Goal: Information Seeking & Learning: Check status

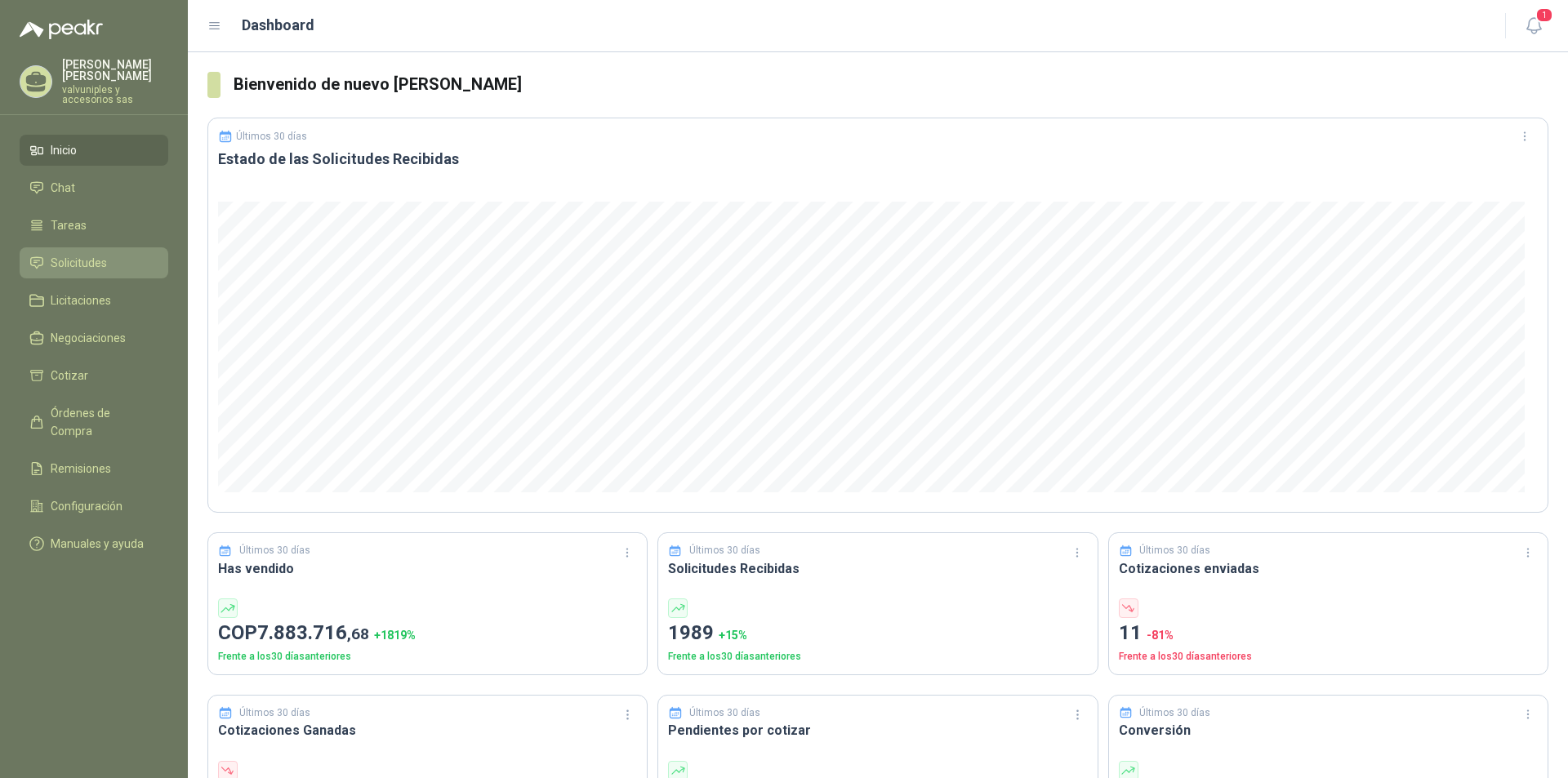
click at [73, 254] on span "Solicitudes" at bounding box center [79, 263] width 57 height 18
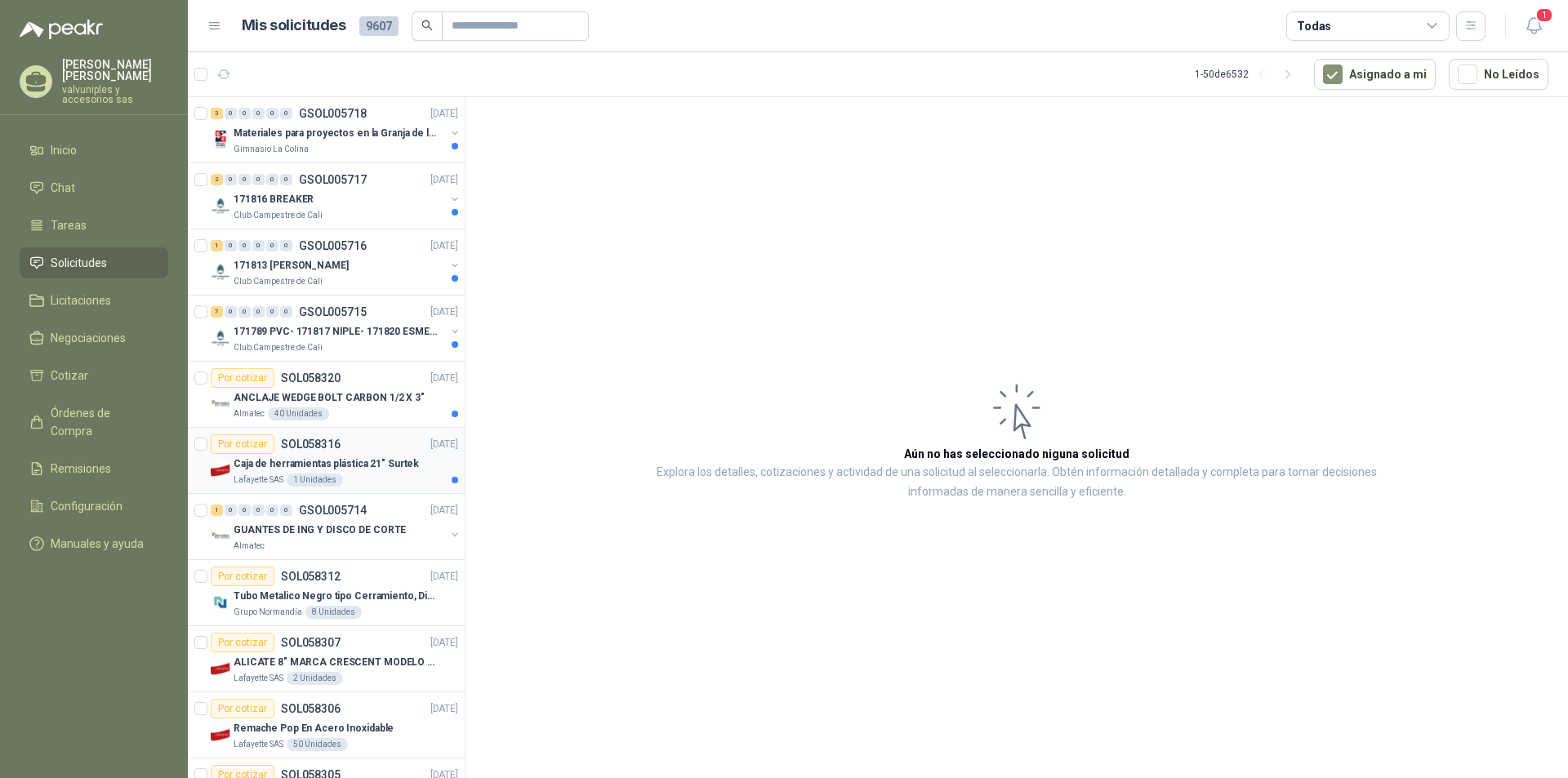
click at [280, 465] on p "Caja de herramientas plástica 21" Surtek" at bounding box center [326, 465] width 185 height 16
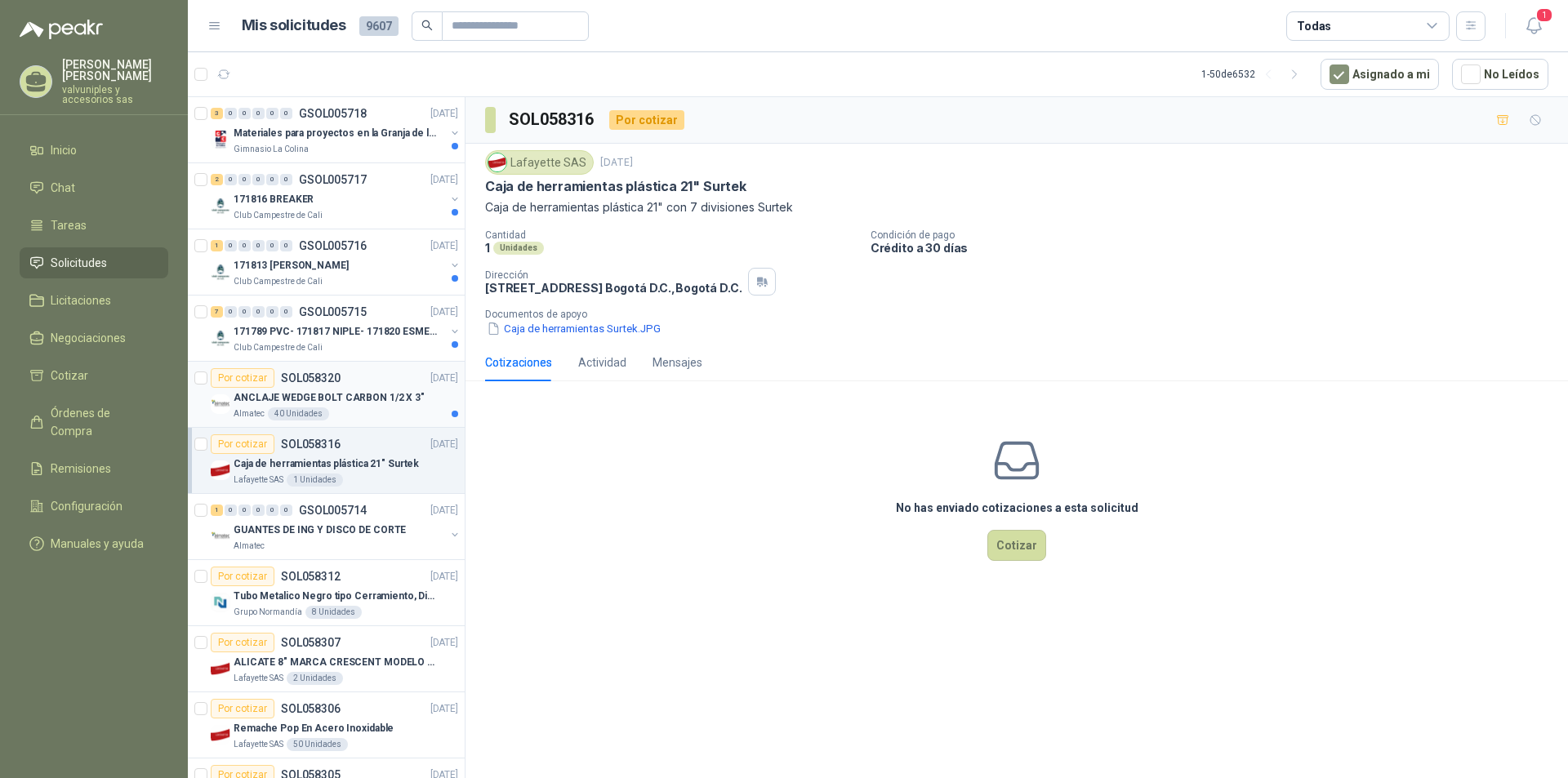
click at [324, 398] on p "ANCLAJE WEDGE BOLT CARBON 1/2 X 3"" at bounding box center [328, 398] width 191 height 16
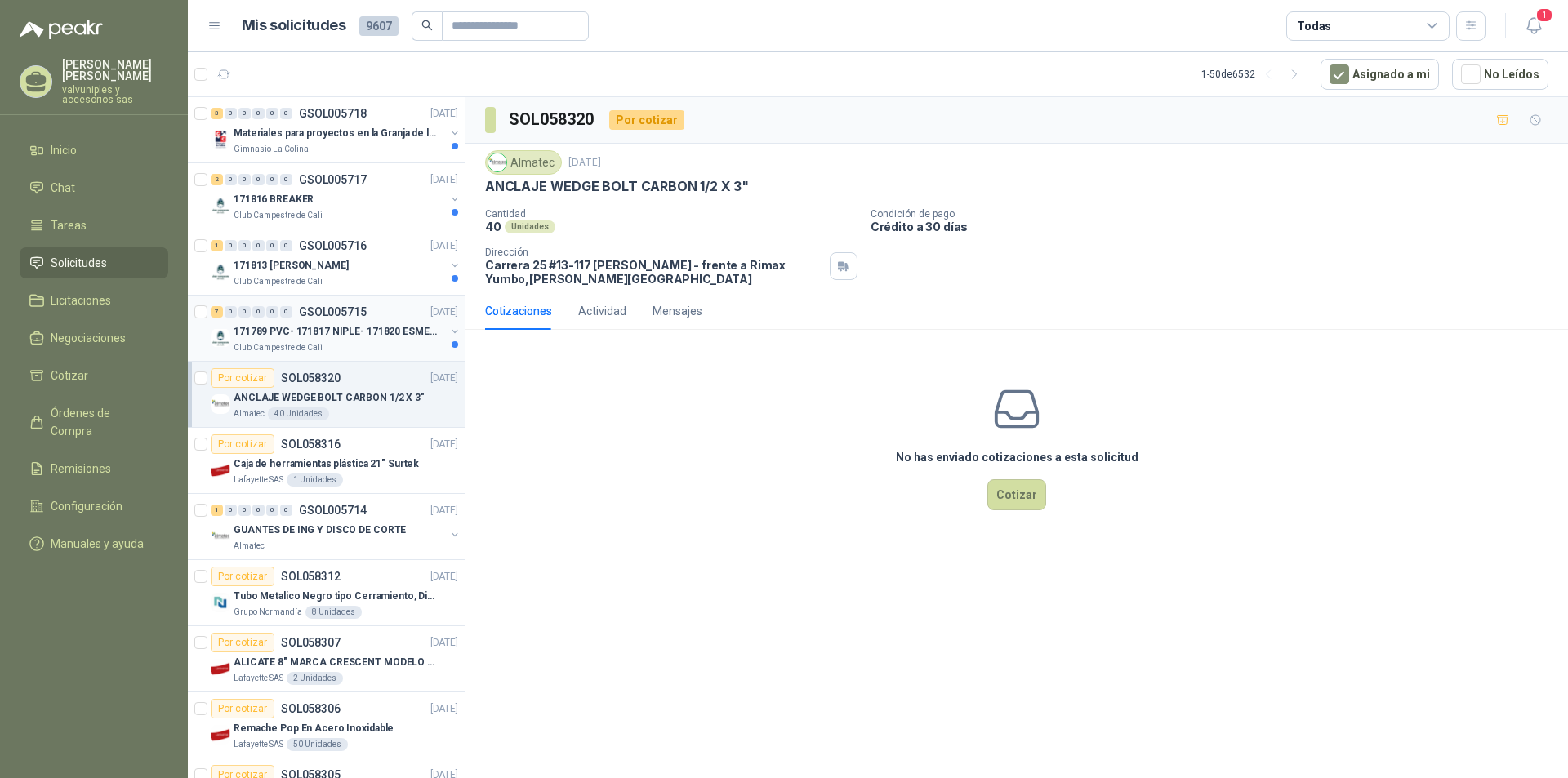
click at [314, 327] on p "171789 PVC- 171817 NIPLE- 171820 ESMERIL" at bounding box center [335, 332] width 204 height 16
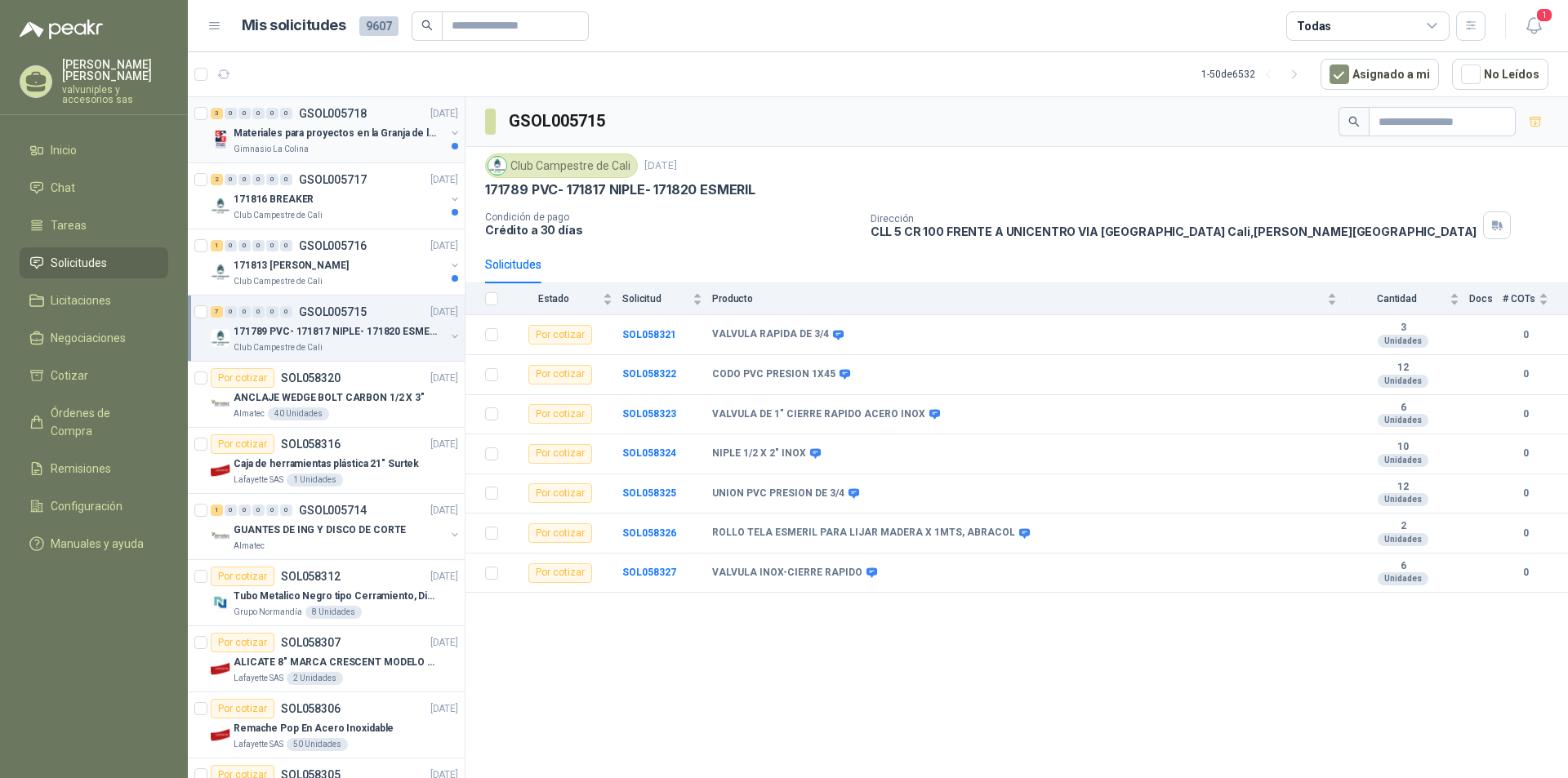
click at [370, 128] on p "Materiales para proyectos en la Granja de la UI" at bounding box center [335, 134] width 204 height 16
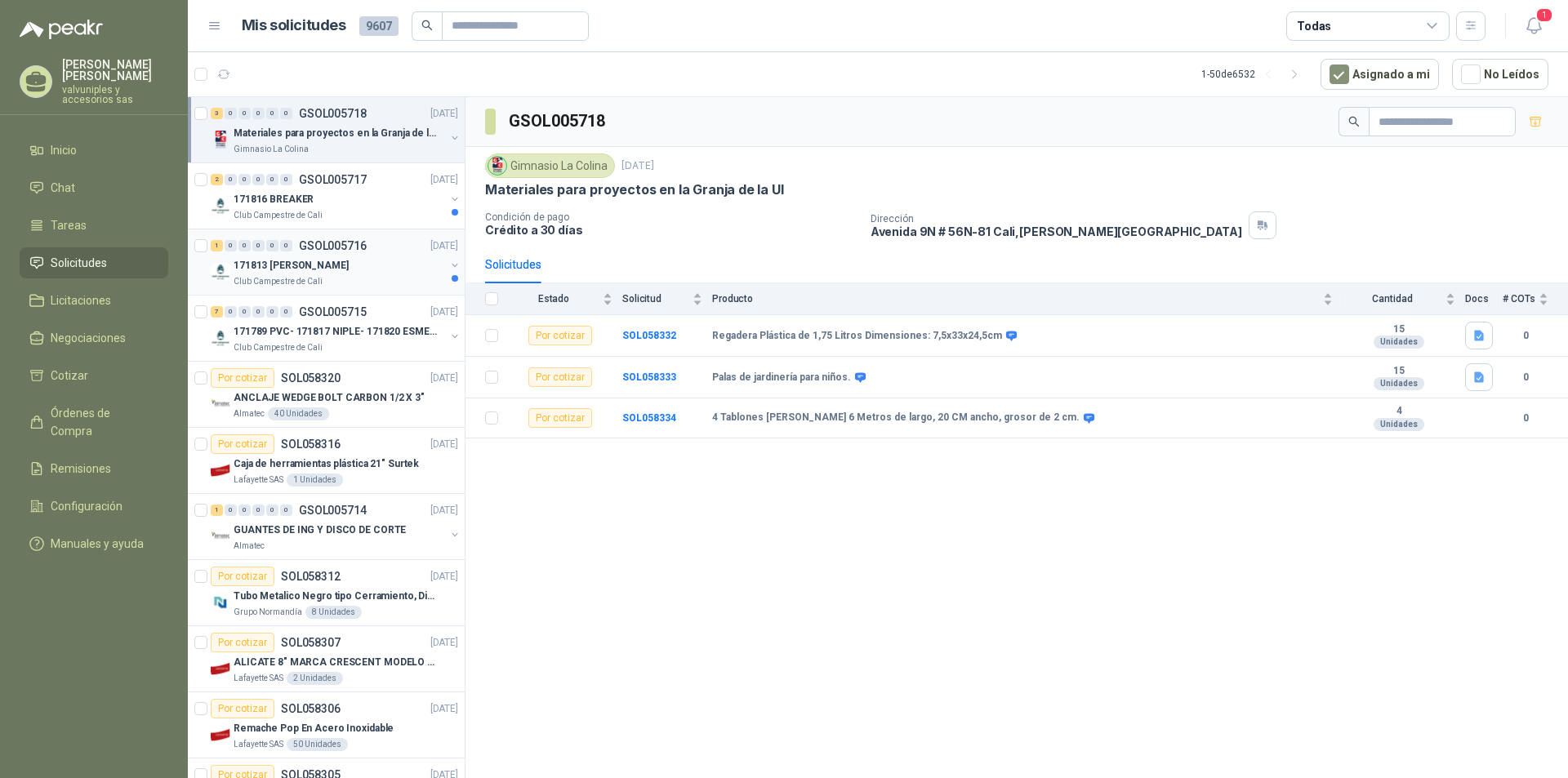
click at [328, 250] on p "GSOL005716" at bounding box center [333, 245] width 68 height 11
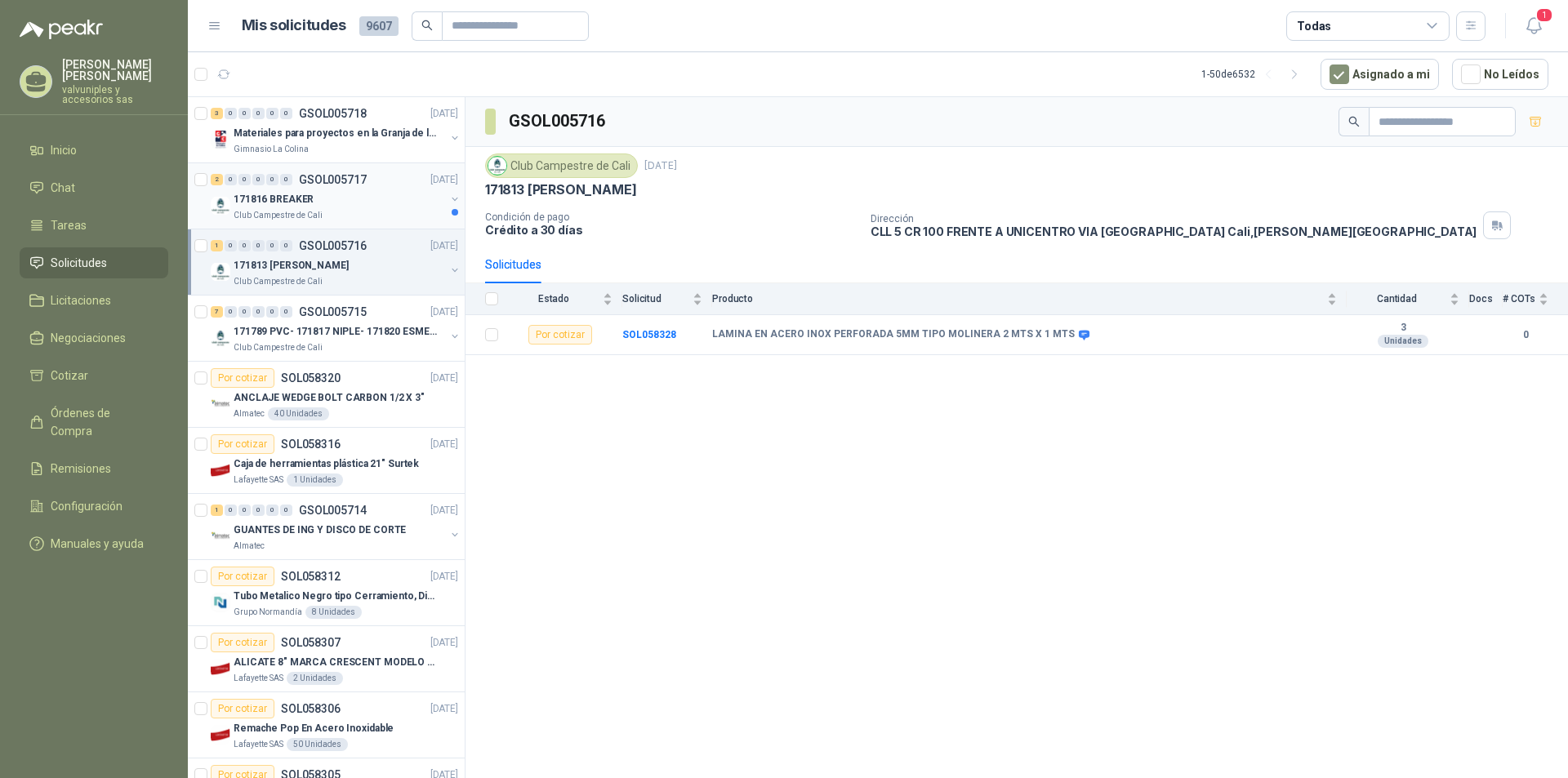
click at [266, 199] on p "171816 BREAKER" at bounding box center [273, 200] width 80 height 16
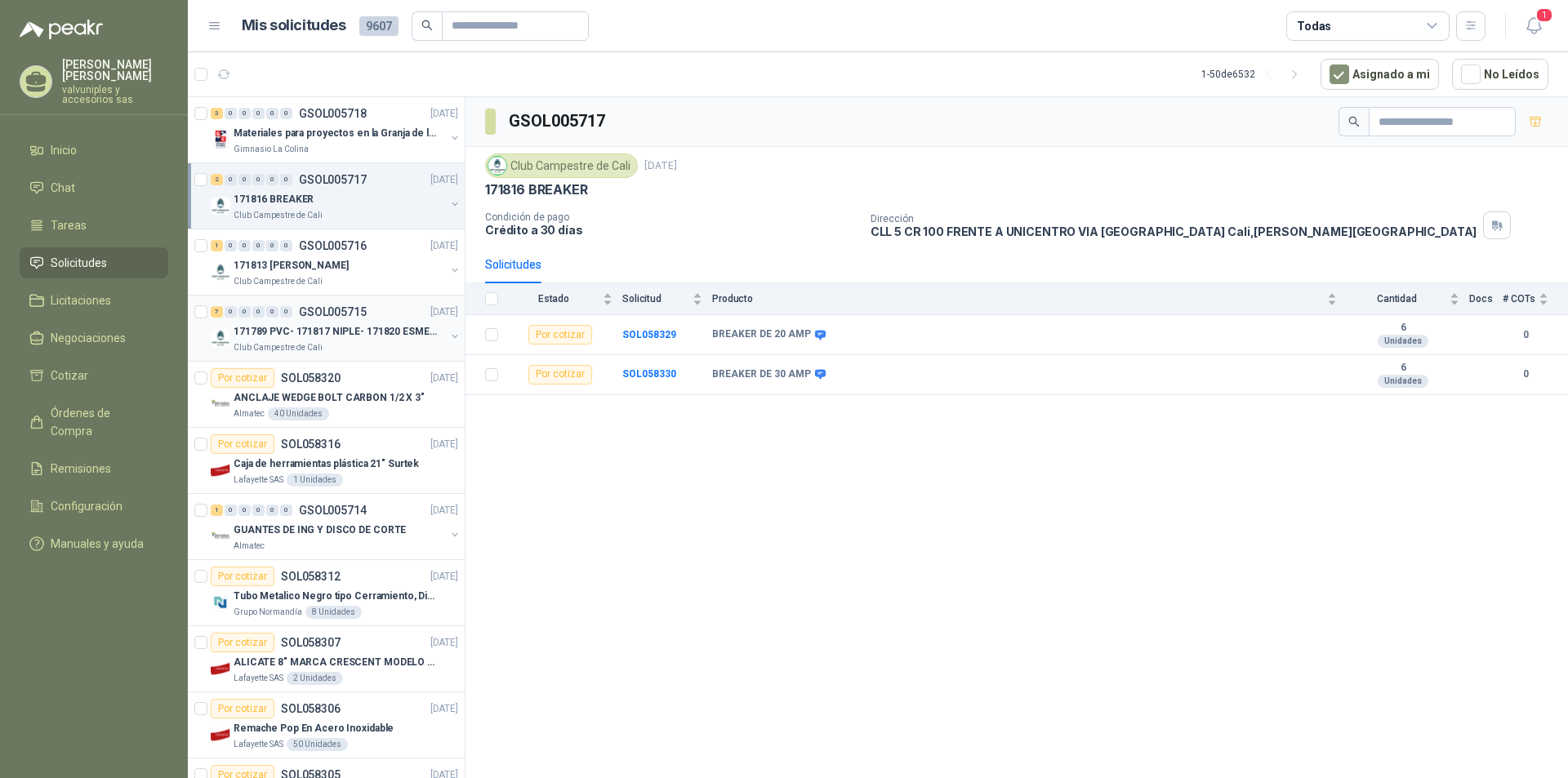
click at [313, 321] on div "171789 PVC- 171817 NIPLE- 171820 ESMERIL" at bounding box center [339, 331] width 211 height 19
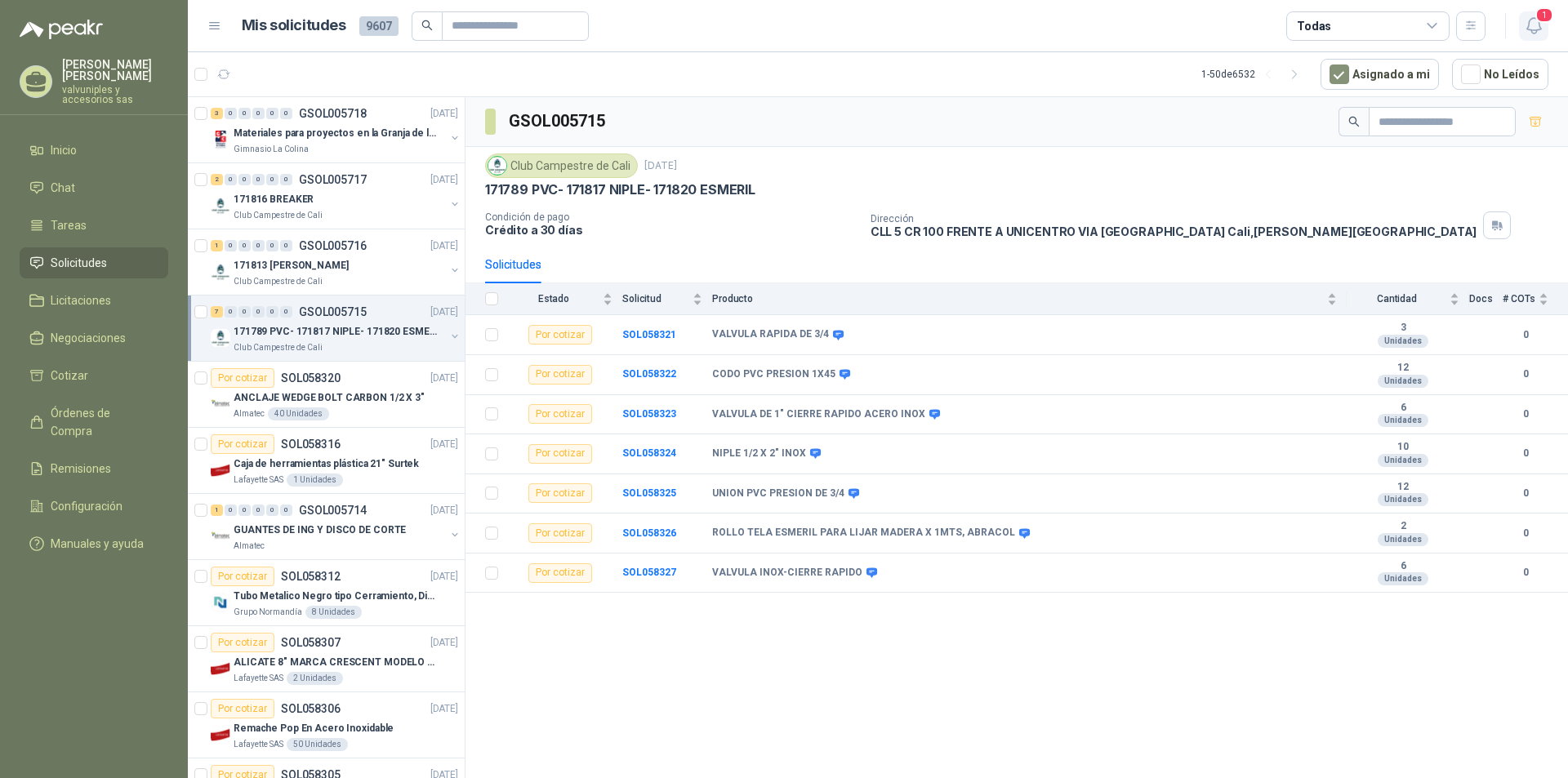
click at [1542, 23] on span "1" at bounding box center [1544, 15] width 18 height 16
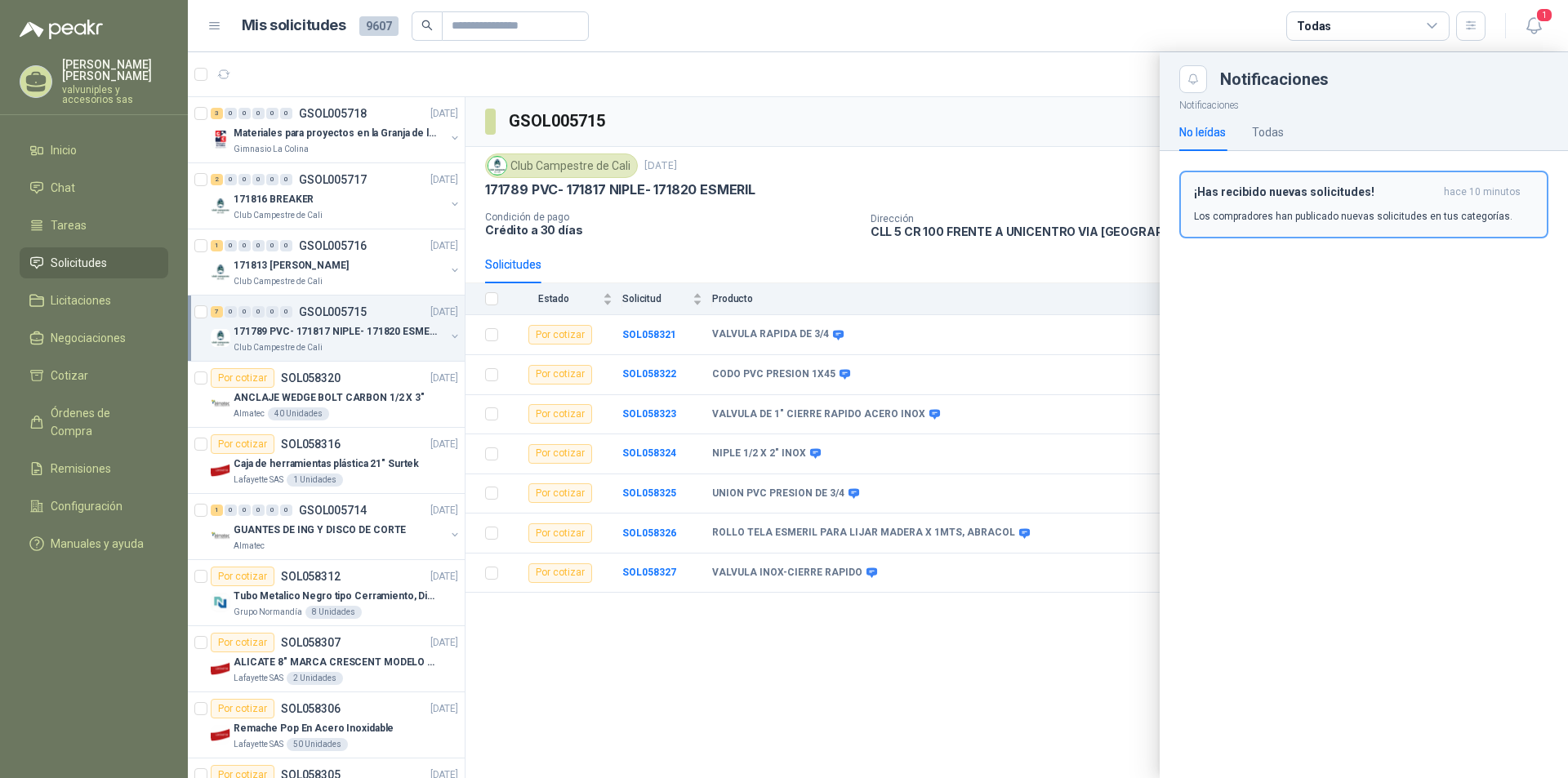
click at [1247, 192] on h3 "¡Has recibido nuevas solicitudes!" at bounding box center [1316, 192] width 244 height 14
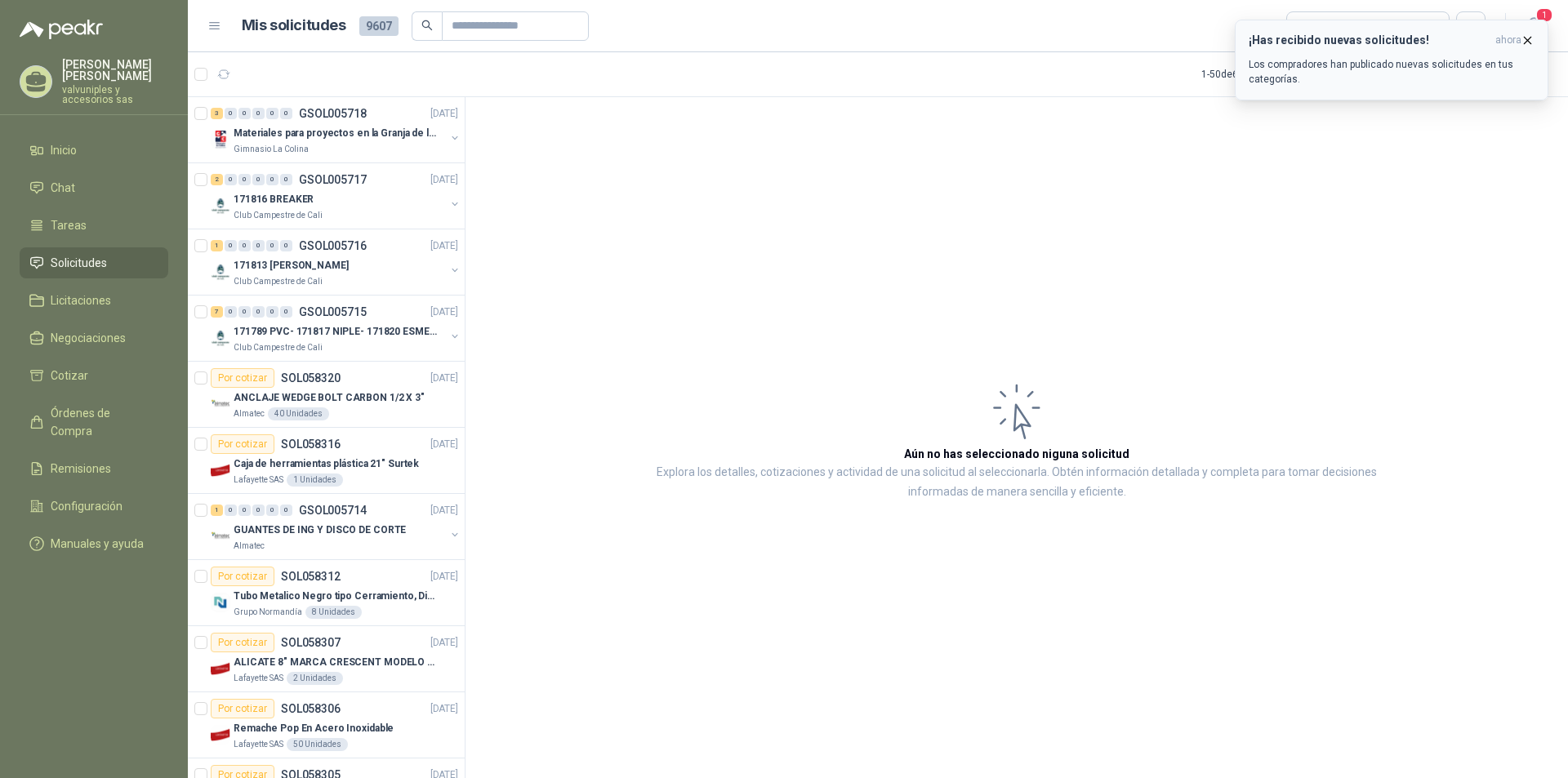
click at [1340, 43] on h3 "¡Has recibido nuevas solicitudes!" at bounding box center [1369, 40] width 240 height 14
